Goal: Task Accomplishment & Management: Manage account settings

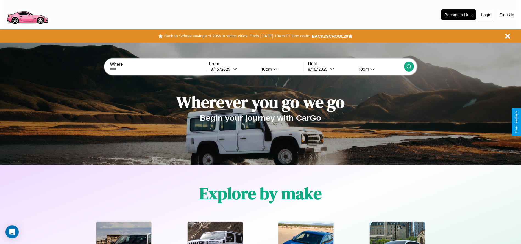
click at [486, 15] on button "Login" at bounding box center [486, 15] width 16 height 10
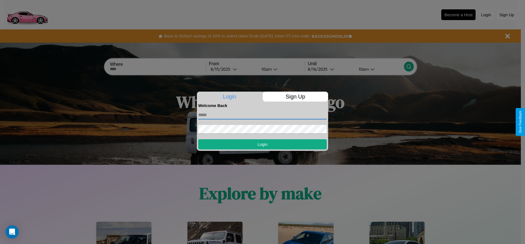
click at [263, 115] on input "text" at bounding box center [262, 114] width 129 height 9
type input "**********"
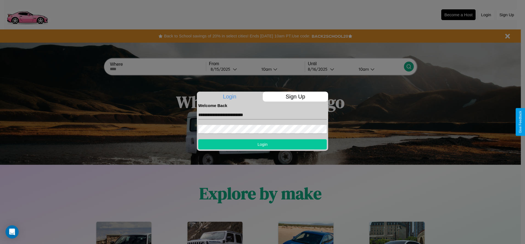
click at [263, 144] on button "Login" at bounding box center [262, 144] width 129 height 10
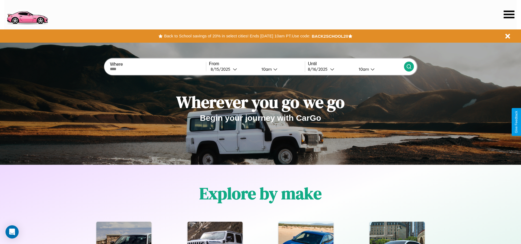
click at [509, 14] on icon at bounding box center [509, 14] width 11 height 8
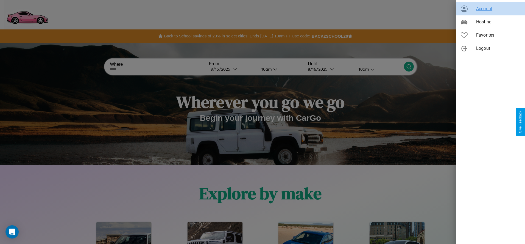
click at [491, 9] on span "Account" at bounding box center [498, 8] width 44 height 7
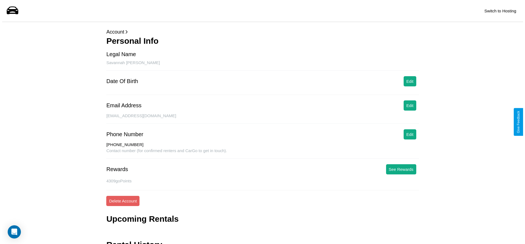
scroll to position [27, 0]
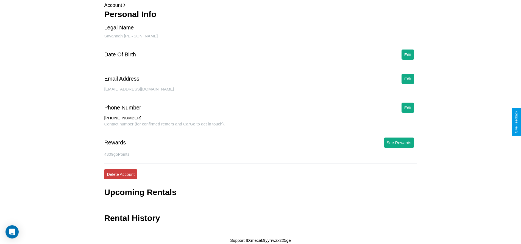
click at [121, 174] on button "Delete Account" at bounding box center [120, 174] width 33 height 10
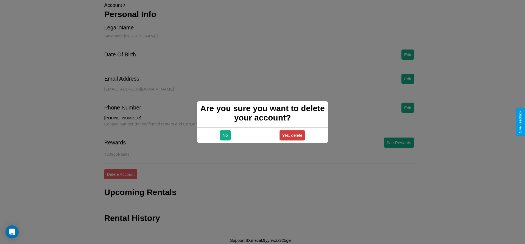
click at [292, 135] on button "Yes, delete" at bounding box center [293, 135] width 26 height 10
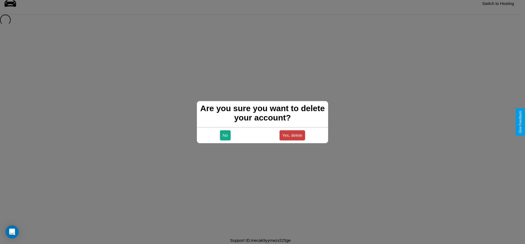
scroll to position [7, 0]
